Goal: Task Accomplishment & Management: Manage account settings

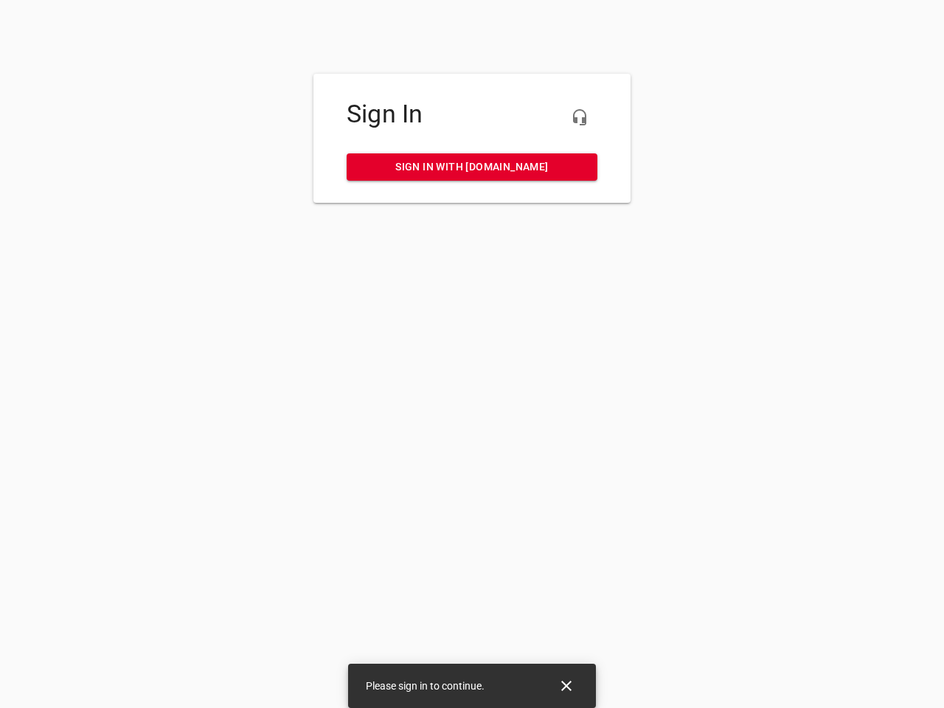
click at [580, 117] on icon "button" at bounding box center [580, 117] width 18 height 18
click at [566, 686] on icon "Close" at bounding box center [566, 686] width 10 height 10
